Goal: Task Accomplishment & Management: Manage account settings

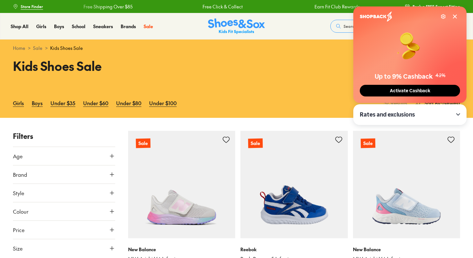
click at [454, 17] on icon at bounding box center [454, 16] width 3 height 3
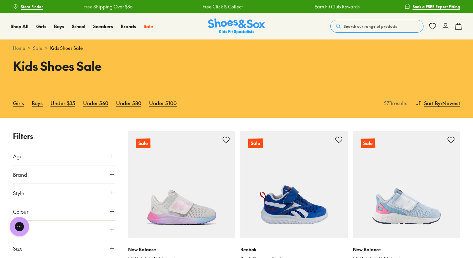
click at [445, 29] on icon at bounding box center [446, 26] width 8 height 8
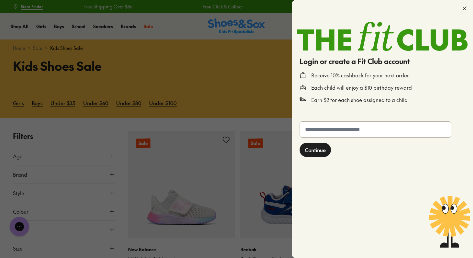
click at [317, 151] on span "Continue" at bounding box center [315, 150] width 21 height 8
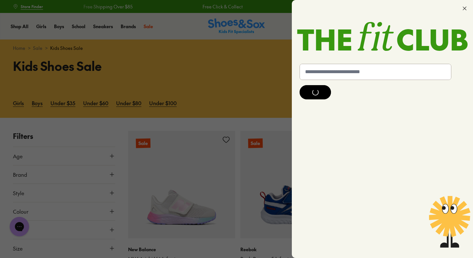
click at [272, 54] on div at bounding box center [236, 129] width 473 height 258
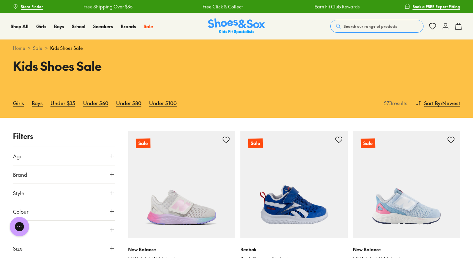
click at [442, 25] on icon at bounding box center [446, 26] width 8 height 8
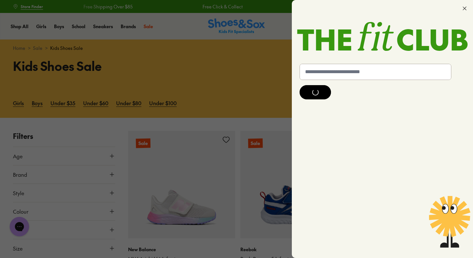
click at [465, 6] on icon at bounding box center [464, 8] width 6 height 6
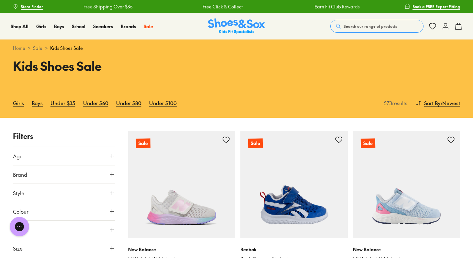
click at [444, 28] on icon at bounding box center [446, 26] width 8 height 8
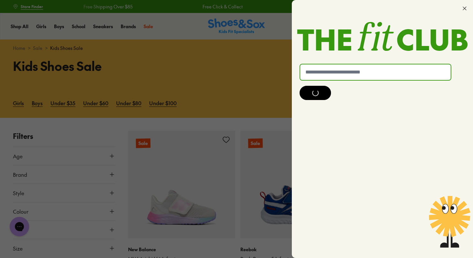
click at [400, 72] on input "text" at bounding box center [375, 72] width 150 height 16
type input "**********"
click at [314, 96] on div at bounding box center [315, 93] width 6 height 6
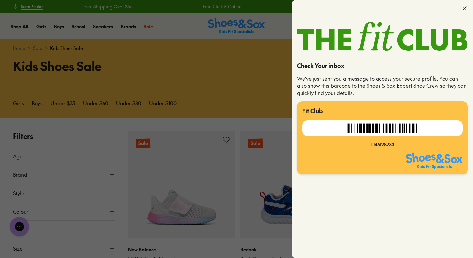
click at [217, 83] on div at bounding box center [236, 129] width 473 height 258
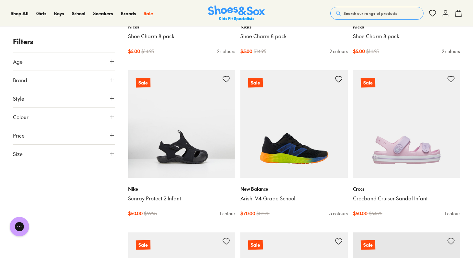
scroll to position [548, 0]
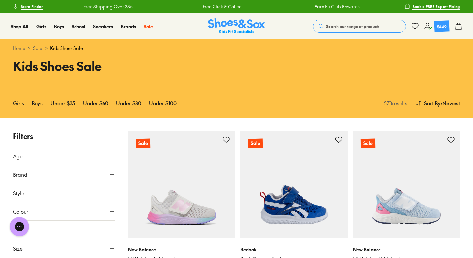
click at [446, 27] on div "$5.50" at bounding box center [442, 26] width 10 height 6
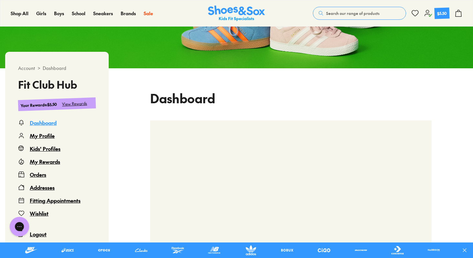
click at [42, 177] on div "Orders" at bounding box center [38, 175] width 17 height 8
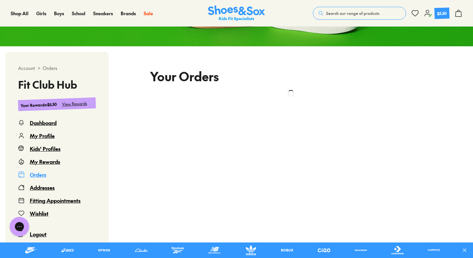
scroll to position [141, 0]
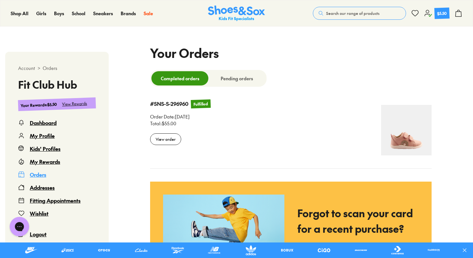
select select
click at [163, 140] on div "View order" at bounding box center [165, 139] width 31 height 12
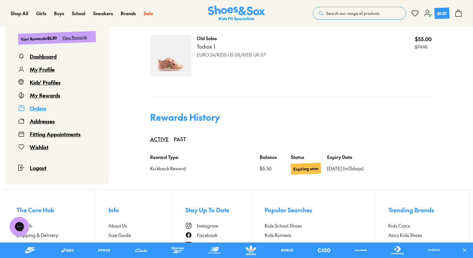
scroll to position [364, 0]
